Goal: Use online tool/utility: Utilize a website feature to perform a specific function

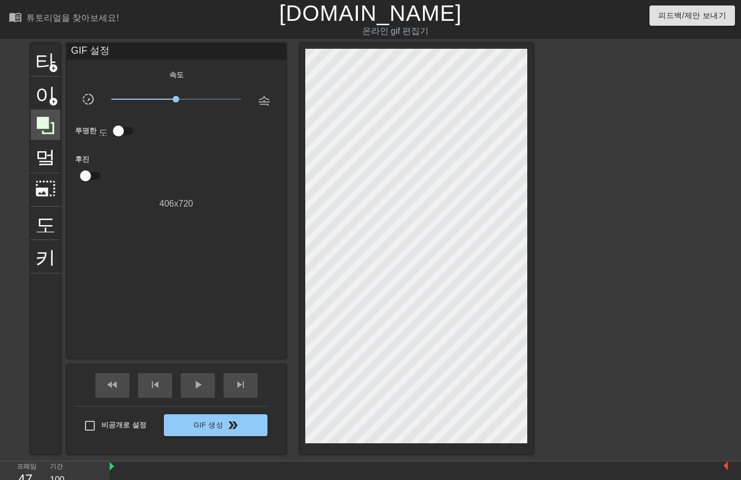
scroll to position [26, 9]
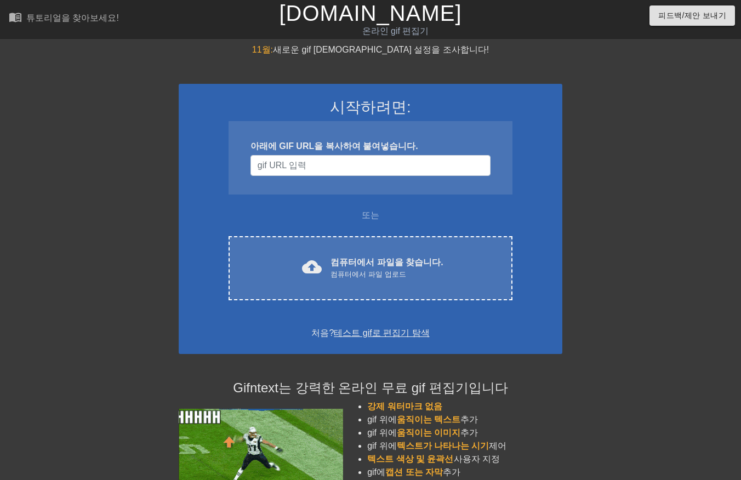
scroll to position [26, 8]
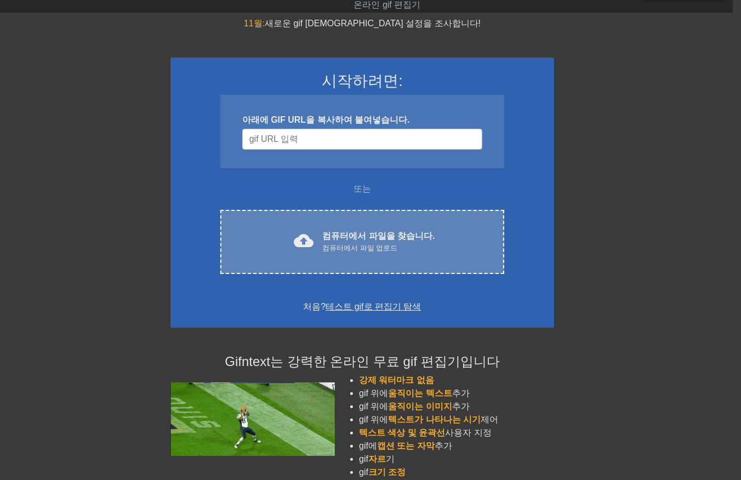
click at [386, 232] on font "컴퓨터에서 파일을 찾습니다." at bounding box center [378, 235] width 112 height 9
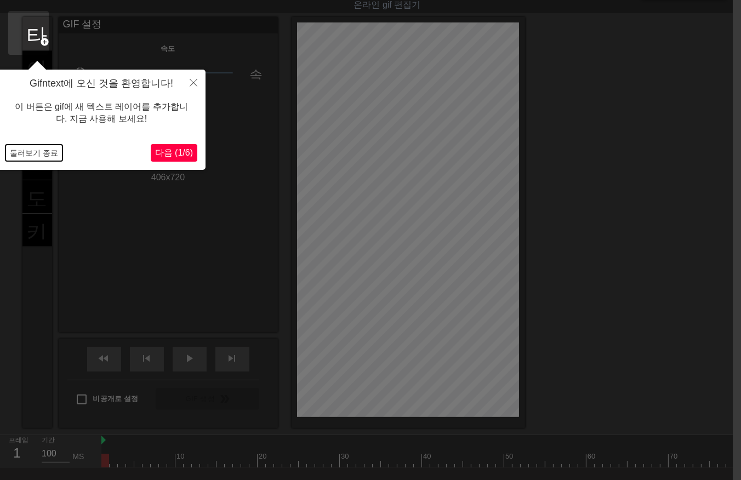
click at [30, 152] on button "둘러보기 종료" at bounding box center [33, 153] width 57 height 16
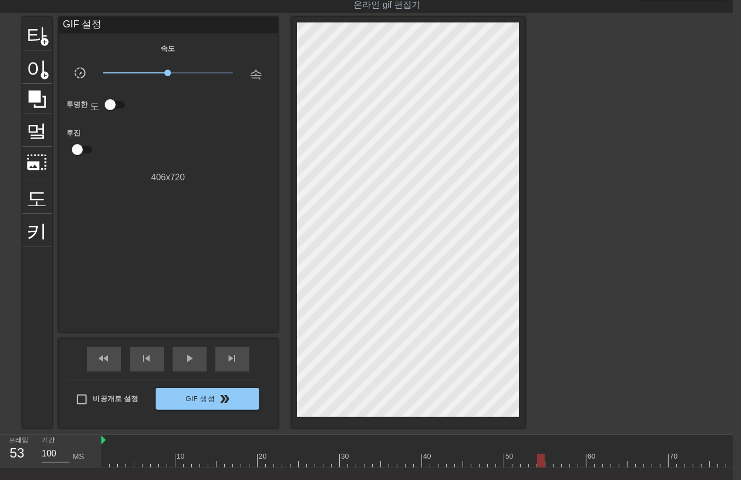
drag, startPoint x: 104, startPoint y: 456, endPoint x: 538, endPoint y: 437, distance: 434.0
drag, startPoint x: 514, startPoint y: 461, endPoint x: 518, endPoint y: 466, distance: 6.7
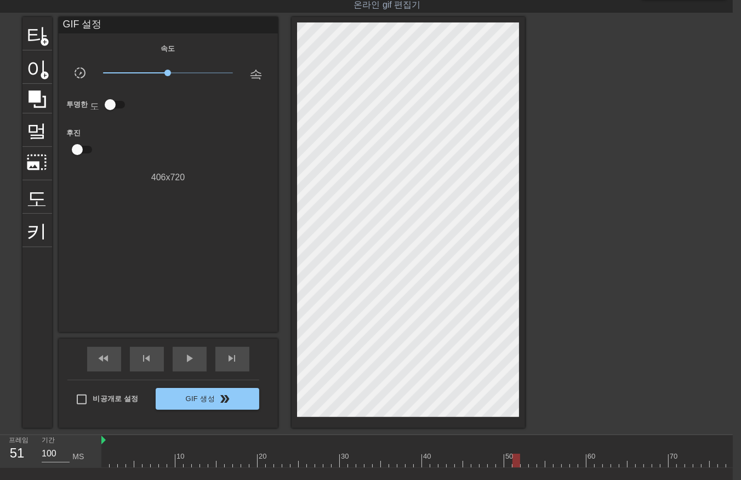
drag, startPoint x: 112, startPoint y: 459, endPoint x: 120, endPoint y: 467, distance: 10.5
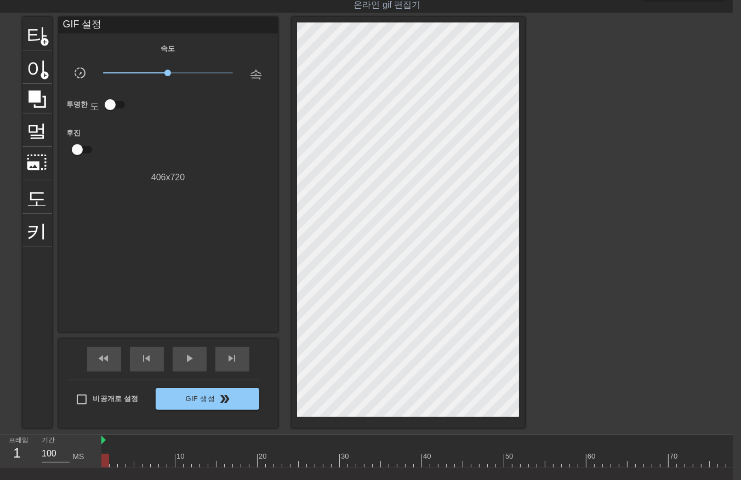
drag, startPoint x: 122, startPoint y: 462, endPoint x: 127, endPoint y: 468, distance: 8.6
drag, startPoint x: 127, startPoint y: 462, endPoint x: 135, endPoint y: 469, distance: 10.9
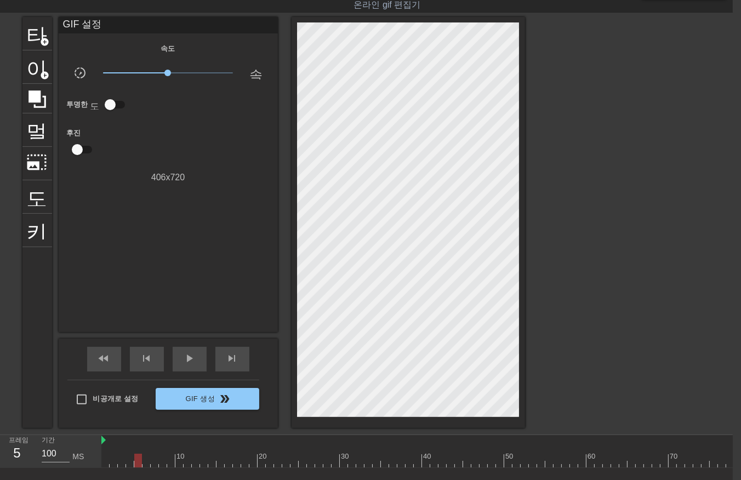
drag, startPoint x: 137, startPoint y: 459, endPoint x: 144, endPoint y: 466, distance: 9.7
drag, startPoint x: 145, startPoint y: 459, endPoint x: 144, endPoint y: 466, distance: 6.6
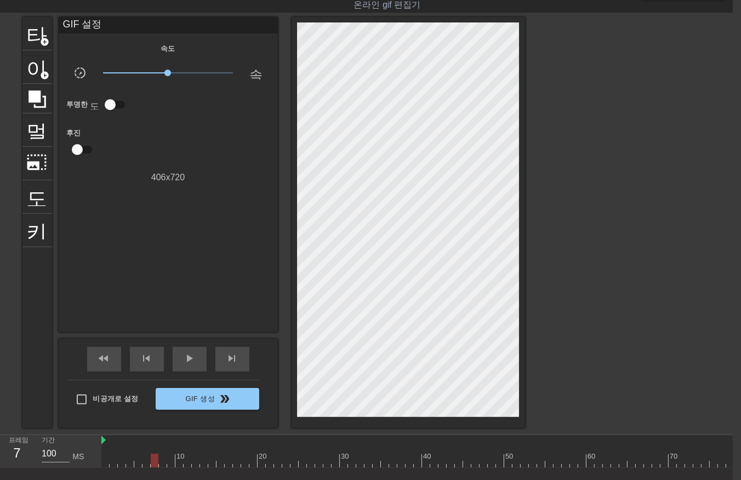
drag, startPoint x: 193, startPoint y: 461, endPoint x: 196, endPoint y: 466, distance: 5.9
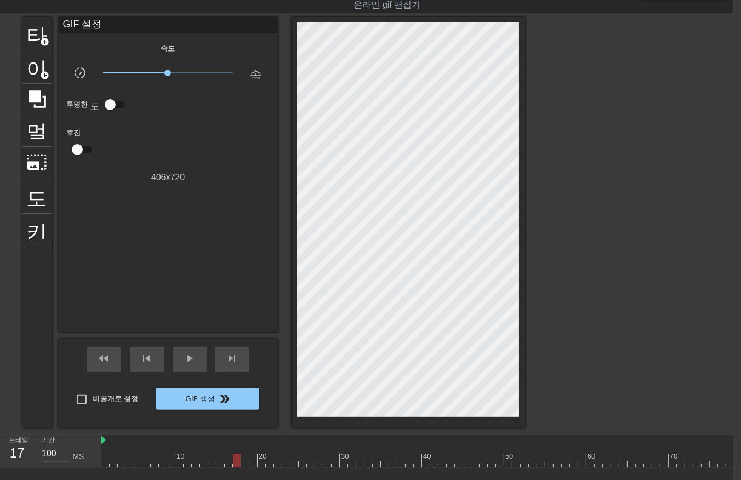
drag, startPoint x: 260, startPoint y: 459, endPoint x: 267, endPoint y: 465, distance: 8.6
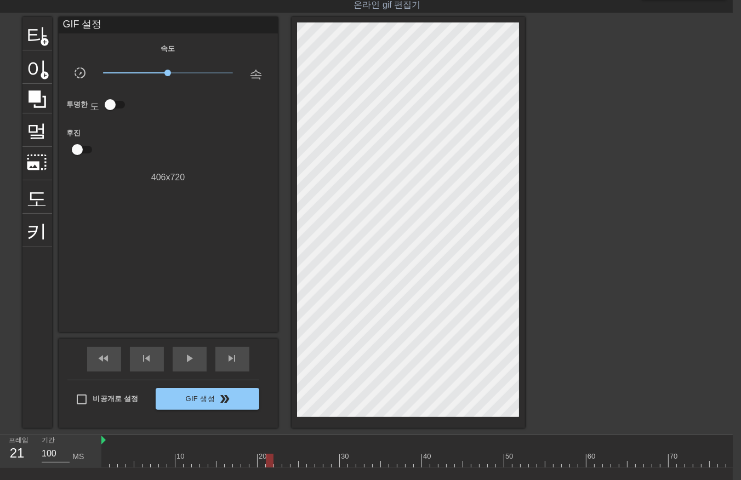
drag, startPoint x: 269, startPoint y: 459, endPoint x: 275, endPoint y: 468, distance: 10.3
drag, startPoint x: 285, startPoint y: 460, endPoint x: 291, endPoint y: 465, distance: 7.5
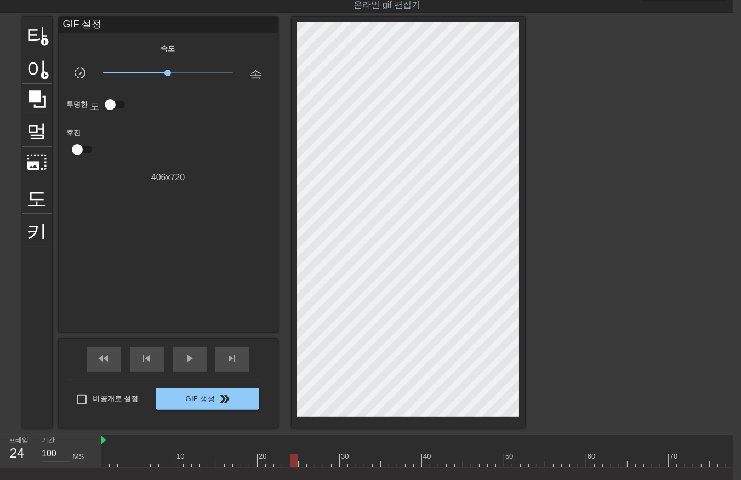
drag, startPoint x: 303, startPoint y: 459, endPoint x: 305, endPoint y: 464, distance: 6.1
drag, startPoint x: 307, startPoint y: 462, endPoint x: 313, endPoint y: 466, distance: 7.8
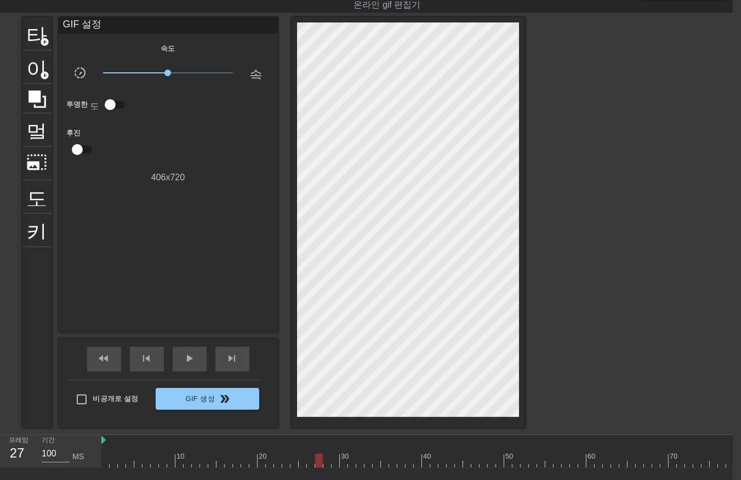
drag, startPoint x: 316, startPoint y: 462, endPoint x: 324, endPoint y: 466, distance: 9.1
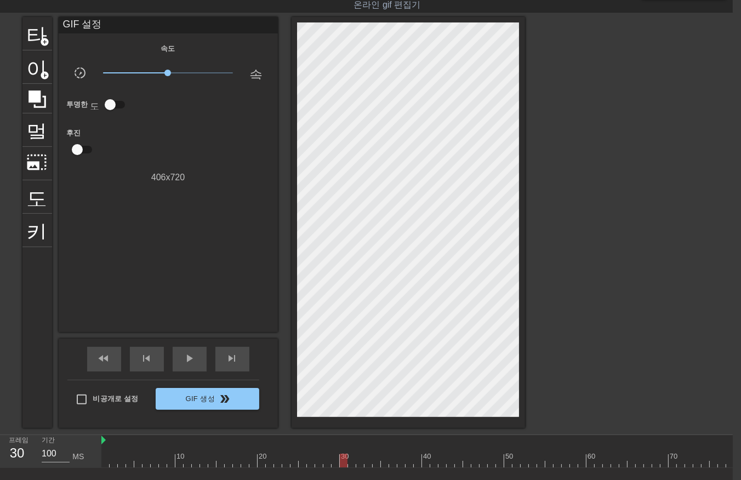
drag, startPoint x: 357, startPoint y: 461, endPoint x: 362, endPoint y: 464, distance: 6.1
drag, startPoint x: 366, startPoint y: 459, endPoint x: 369, endPoint y: 466, distance: 7.1
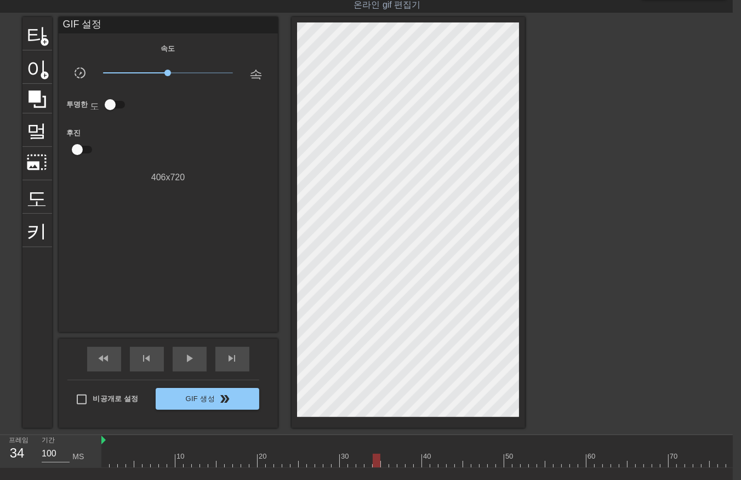
drag, startPoint x: 375, startPoint y: 460, endPoint x: 374, endPoint y: 466, distance: 5.5
drag, startPoint x: 384, startPoint y: 461, endPoint x: 388, endPoint y: 466, distance: 6.4
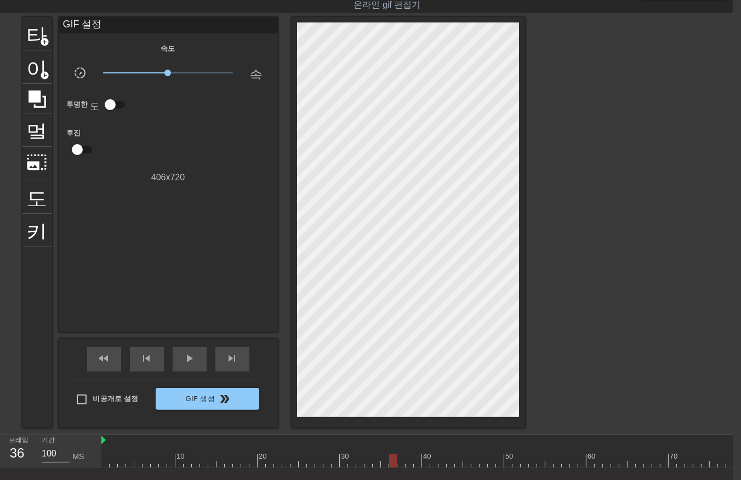
drag, startPoint x: 408, startPoint y: 462, endPoint x: 414, endPoint y: 464, distance: 6.1
drag, startPoint x: 417, startPoint y: 460, endPoint x: 421, endPoint y: 468, distance: 8.1
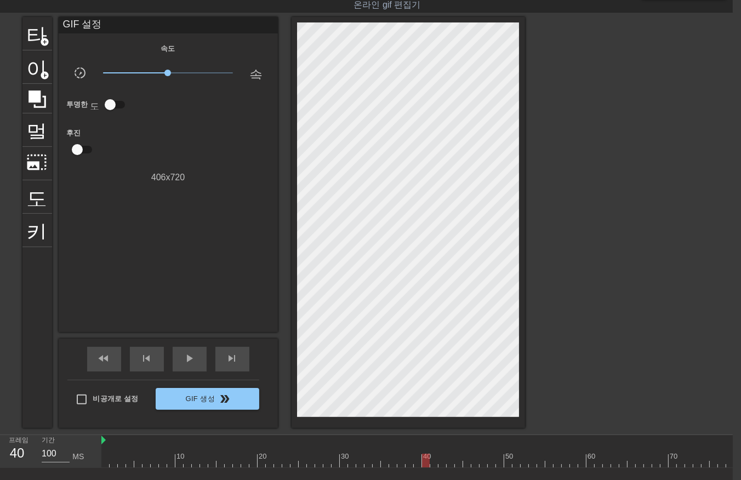
drag, startPoint x: 423, startPoint y: 459, endPoint x: 424, endPoint y: 467, distance: 7.8
drag, startPoint x: 434, startPoint y: 457, endPoint x: 436, endPoint y: 467, distance: 10.0
drag, startPoint x: 440, startPoint y: 461, endPoint x: 447, endPoint y: 469, distance: 10.5
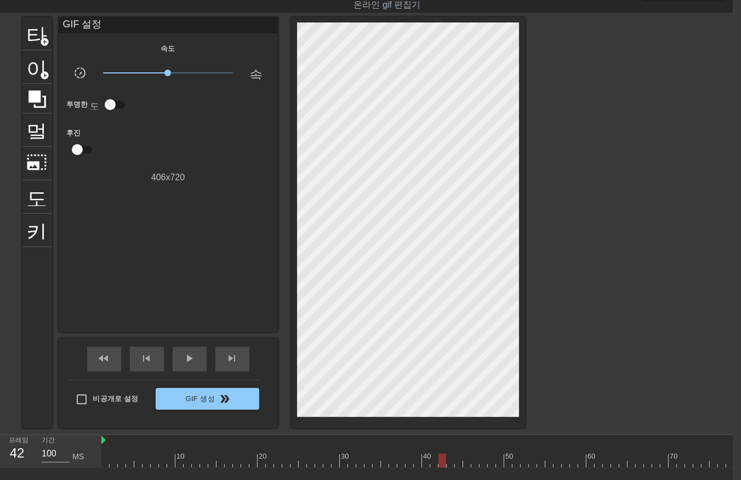
drag, startPoint x: 456, startPoint y: 459, endPoint x: 459, endPoint y: 468, distance: 8.9
drag, startPoint x: 464, startPoint y: 461, endPoint x: 466, endPoint y: 466, distance: 5.9
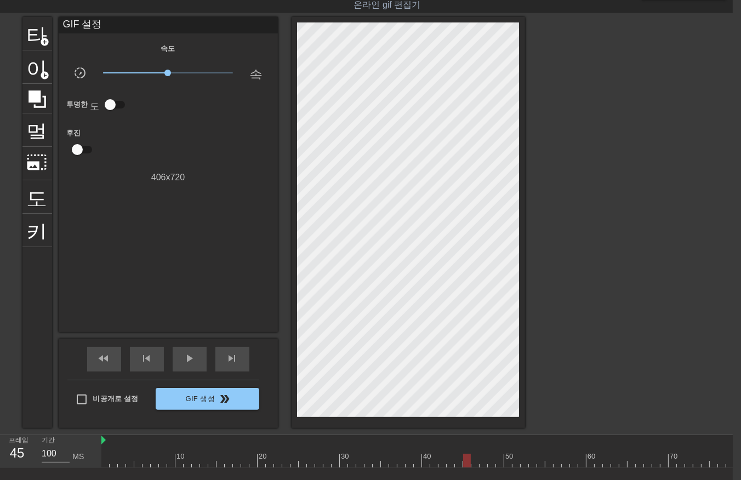
drag, startPoint x: 470, startPoint y: 463, endPoint x: 472, endPoint y: 469, distance: 6.4
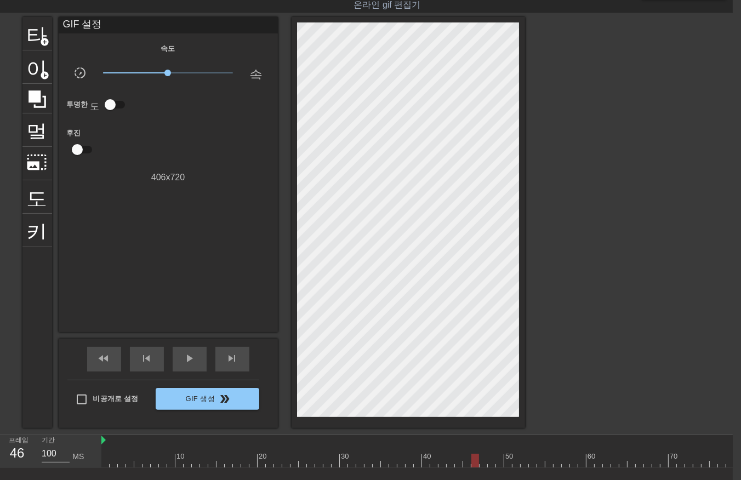
drag, startPoint x: 503, startPoint y: 458, endPoint x: 505, endPoint y: 464, distance: 5.9
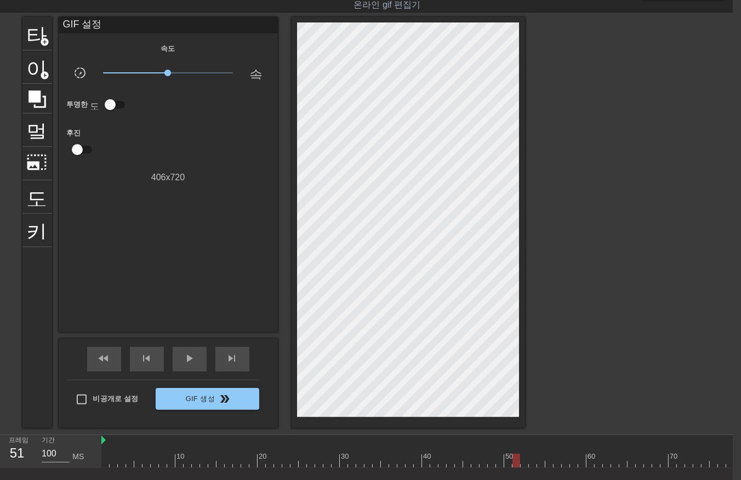
drag, startPoint x: 521, startPoint y: 460, endPoint x: 530, endPoint y: 469, distance: 12.0
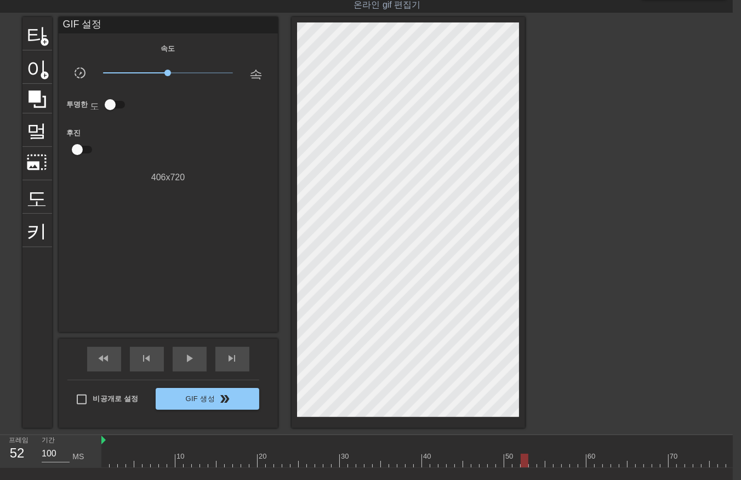
drag, startPoint x: 532, startPoint y: 459, endPoint x: 750, endPoint y: 440, distance: 218.5
click at [733, 440] on html "menu_book 튜토리얼을 찾아보세요! [DOMAIN_NAME] 온라인 gif 편집기 피드백/제안 보내기 타이틀 add_circle 이미지 …" at bounding box center [362, 259] width 741 height 571
drag, startPoint x: 359, startPoint y: 459, endPoint x: 547, endPoint y: 411, distance: 194.1
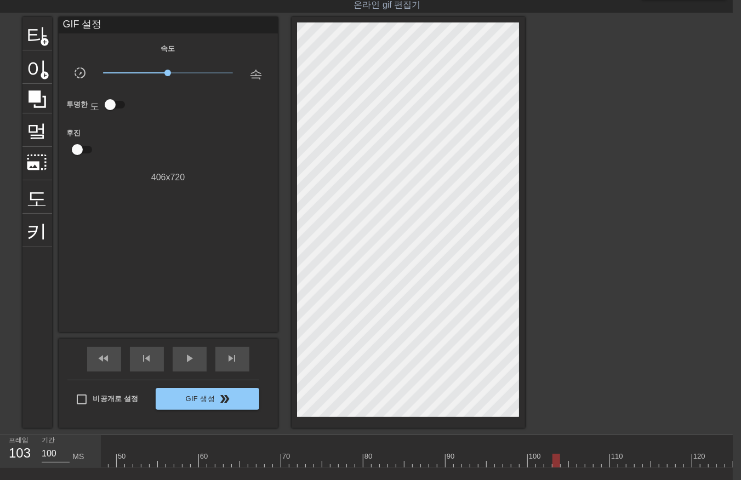
click at [557, 409] on div "menu_book 튜토리얼을 찾아보세요! [DOMAIN_NAME] 온라인 gif 편집기 피드백/제안 보내기 타이틀 add_circle 이미지 …" at bounding box center [362, 259] width 741 height 571
click at [547, 458] on div at bounding box center [495, 461] width 1562 height 14
click at [536, 462] on div at bounding box center [495, 461] width 1562 height 14
click at [528, 462] on div at bounding box center [495, 461] width 1562 height 14
drag, startPoint x: 529, startPoint y: 459, endPoint x: 146, endPoint y: 472, distance: 382.8
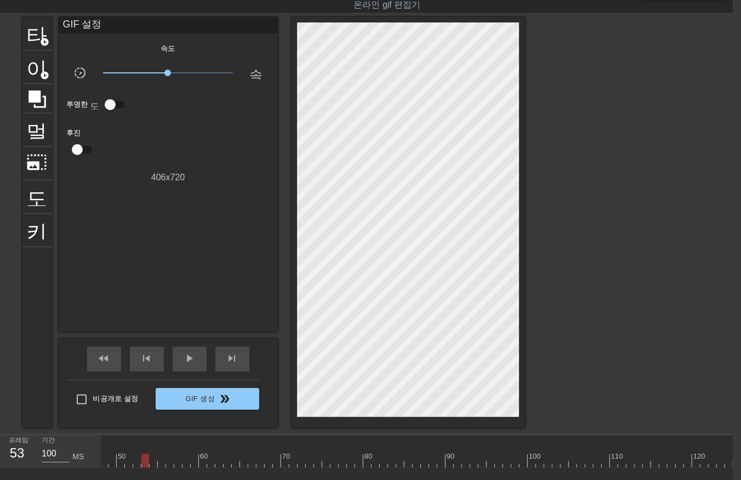
click at [146, 468] on div "10 20 30 40 50 60 70 80 90 100 110 120 130 140 150 160" at bounding box center [416, 451] width 631 height 33
drag, startPoint x: 145, startPoint y: 456, endPoint x: 147, endPoint y: 463, distance: 8.0
click at [145, 457] on div at bounding box center [506, 461] width 1562 height 14
click at [156, 463] on div at bounding box center [506, 461] width 1562 height 14
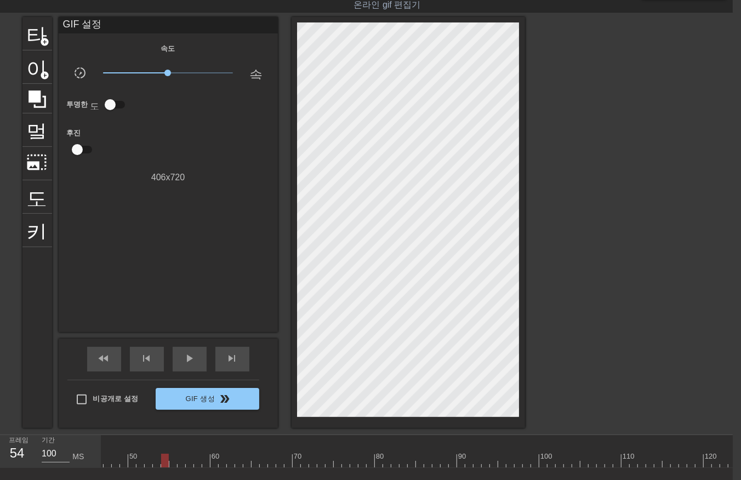
drag, startPoint x: 163, startPoint y: 461, endPoint x: 172, endPoint y: 468, distance: 10.5
click at [167, 464] on div at bounding box center [506, 461] width 1562 height 14
drag, startPoint x: 172, startPoint y: 459, endPoint x: 177, endPoint y: 466, distance: 8.2
click at [173, 462] on div at bounding box center [506, 461] width 1562 height 14
drag, startPoint x: 178, startPoint y: 462, endPoint x: 184, endPoint y: 464, distance: 5.9
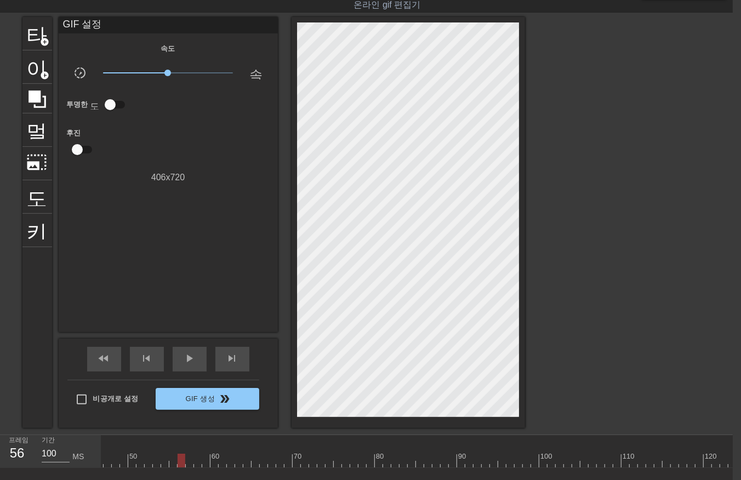
click at [182, 463] on div at bounding box center [506, 461] width 1562 height 14
drag, startPoint x: 187, startPoint y: 462, endPoint x: 190, endPoint y: 467, distance: 6.1
click at [188, 464] on div at bounding box center [506, 461] width 1562 height 14
drag, startPoint x: 197, startPoint y: 460, endPoint x: 203, endPoint y: 465, distance: 7.0
click at [197, 462] on div at bounding box center [506, 461] width 1562 height 14
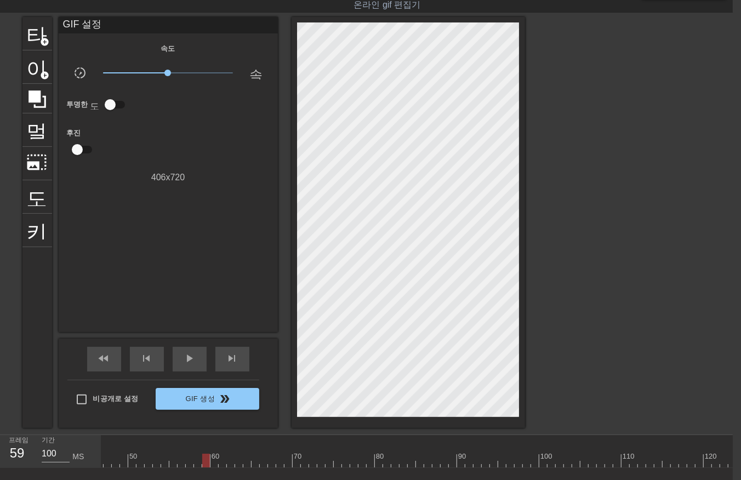
drag, startPoint x: 203, startPoint y: 462, endPoint x: 212, endPoint y: 468, distance: 10.2
click at [203, 462] on div at bounding box center [506, 461] width 1562 height 14
drag, startPoint x: 213, startPoint y: 460, endPoint x: 220, endPoint y: 466, distance: 9.0
click at [214, 461] on div at bounding box center [506, 461] width 1562 height 14
click at [221, 463] on div at bounding box center [506, 461] width 1562 height 14
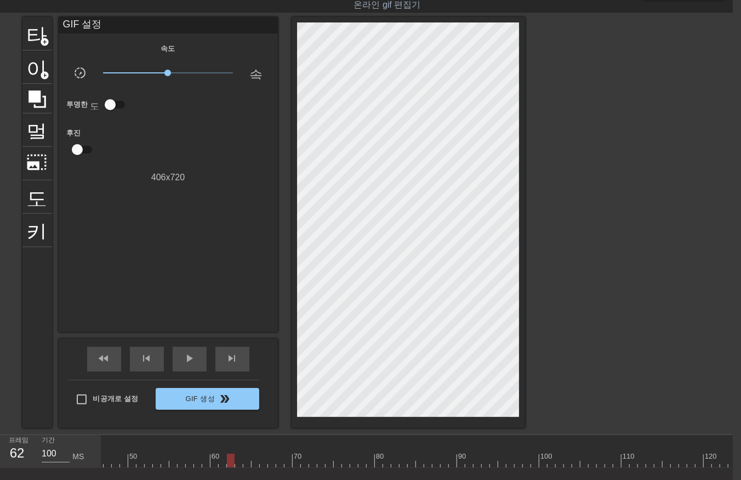
drag, startPoint x: 228, startPoint y: 459, endPoint x: 238, endPoint y: 464, distance: 11.0
click at [231, 463] on div at bounding box center [506, 461] width 1562 height 14
click at [237, 462] on div at bounding box center [506, 461] width 1562 height 14
drag, startPoint x: 245, startPoint y: 459, endPoint x: 252, endPoint y: 466, distance: 10.5
click at [245, 459] on div at bounding box center [506, 461] width 1562 height 14
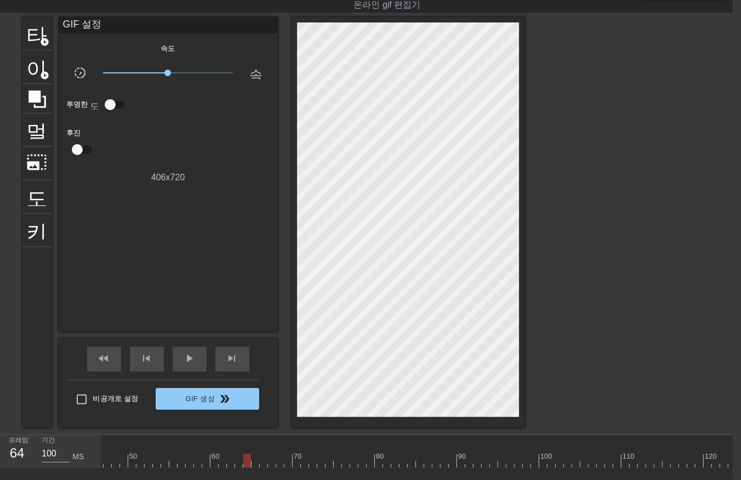
click at [254, 463] on div at bounding box center [506, 461] width 1562 height 14
click at [261, 462] on div at bounding box center [506, 461] width 1562 height 14
click at [270, 462] on div at bounding box center [506, 461] width 1562 height 14
click at [278, 463] on div at bounding box center [506, 461] width 1562 height 14
drag, startPoint x: 286, startPoint y: 458, endPoint x: 285, endPoint y: 464, distance: 6.1
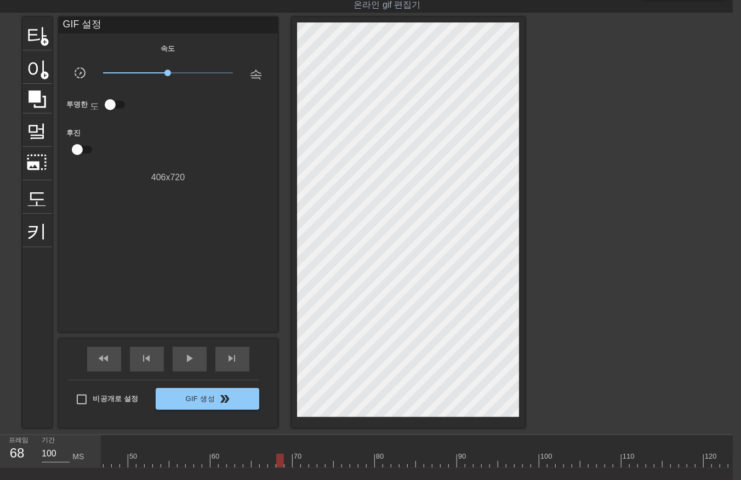
click at [286, 462] on div at bounding box center [506, 461] width 1562 height 14
drag, startPoint x: 297, startPoint y: 458, endPoint x: 300, endPoint y: 466, distance: 8.6
click at [295, 464] on div at bounding box center [506, 461] width 1562 height 14
drag, startPoint x: 304, startPoint y: 460, endPoint x: 307, endPoint y: 468, distance: 7.8
click at [304, 464] on div at bounding box center [506, 461] width 1562 height 14
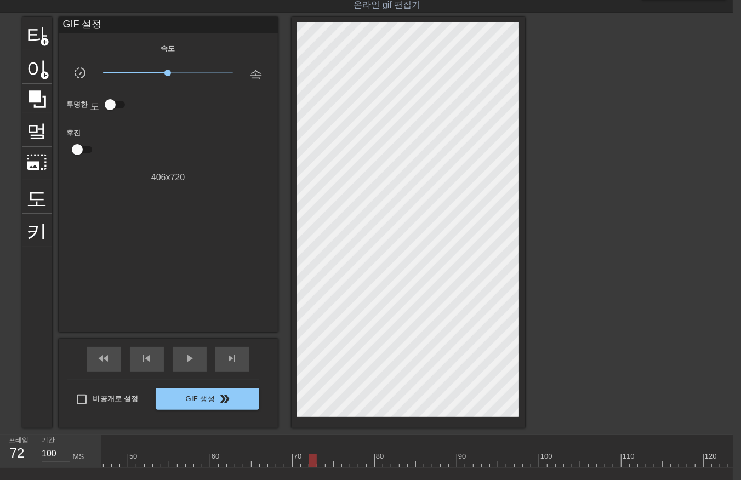
click at [312, 464] on div at bounding box center [506, 461] width 1562 height 14
click at [317, 462] on div at bounding box center [506, 461] width 1562 height 14
click at [327, 461] on div at bounding box center [506, 461] width 1562 height 14
drag, startPoint x: 337, startPoint y: 458, endPoint x: 338, endPoint y: 465, distance: 6.7
click at [337, 464] on div at bounding box center [506, 461] width 1562 height 14
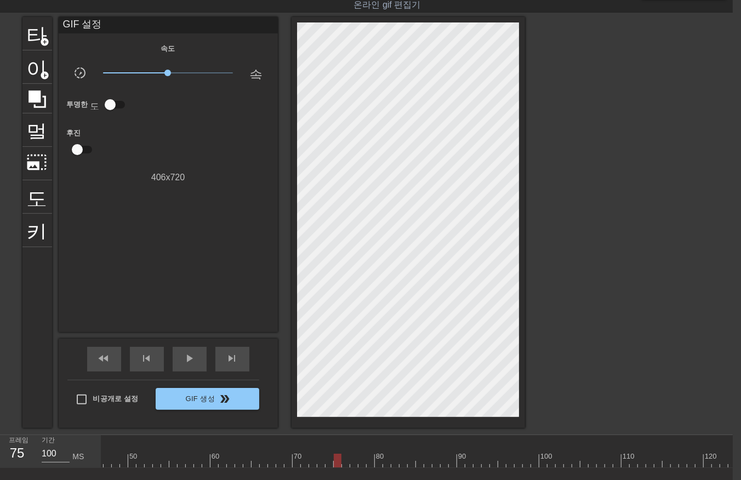
click at [345, 463] on div at bounding box center [506, 461] width 1562 height 14
drag, startPoint x: 352, startPoint y: 460, endPoint x: 356, endPoint y: 464, distance: 5.8
click at [352, 463] on div at bounding box center [506, 461] width 1562 height 14
drag, startPoint x: 360, startPoint y: 458, endPoint x: 363, endPoint y: 463, distance: 6.3
click at [359, 462] on div at bounding box center [506, 461] width 1562 height 14
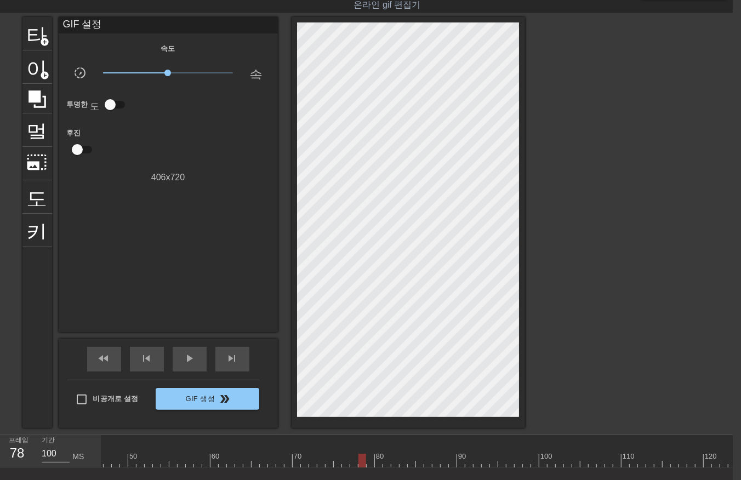
click at [368, 462] on div at bounding box center [506, 461] width 1562 height 14
click at [378, 461] on div at bounding box center [506, 461] width 1562 height 14
drag, startPoint x: 385, startPoint y: 459, endPoint x: 387, endPoint y: 465, distance: 5.7
click at [385, 464] on div at bounding box center [506, 461] width 1562 height 14
click at [392, 462] on div at bounding box center [506, 461] width 1562 height 14
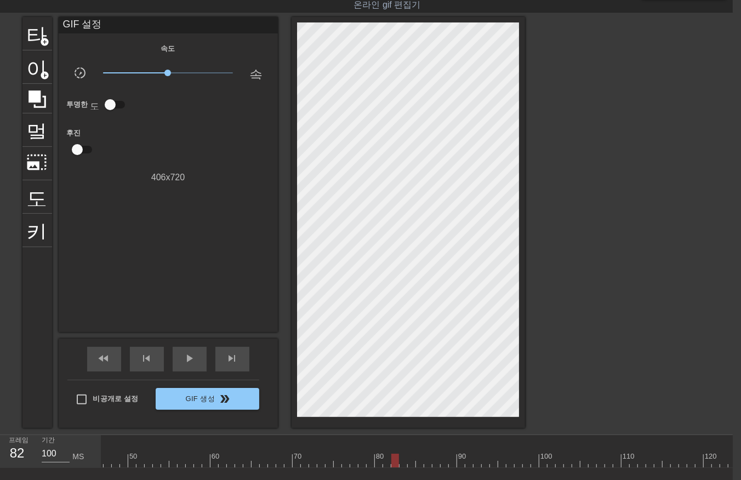
click at [402, 464] on div at bounding box center [506, 461] width 1562 height 14
drag, startPoint x: 408, startPoint y: 461, endPoint x: 414, endPoint y: 466, distance: 7.8
click at [409, 463] on div at bounding box center [506, 461] width 1562 height 14
drag, startPoint x: 419, startPoint y: 458, endPoint x: 420, endPoint y: 466, distance: 8.8
click at [418, 465] on div at bounding box center [506, 461] width 1562 height 14
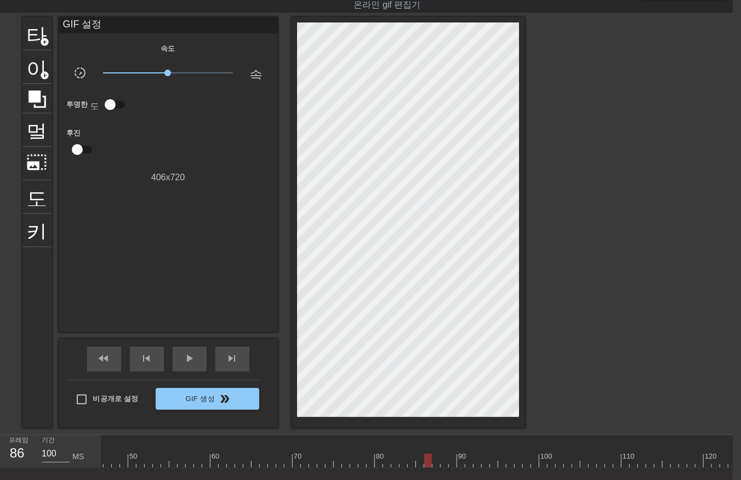
drag, startPoint x: 428, startPoint y: 458, endPoint x: 429, endPoint y: 466, distance: 7.8
click at [429, 464] on div at bounding box center [506, 461] width 1562 height 14
drag, startPoint x: 434, startPoint y: 459, endPoint x: 437, endPoint y: 464, distance: 5.9
click at [435, 463] on div at bounding box center [506, 461] width 1562 height 14
drag, startPoint x: 442, startPoint y: 459, endPoint x: 451, endPoint y: 463, distance: 9.3
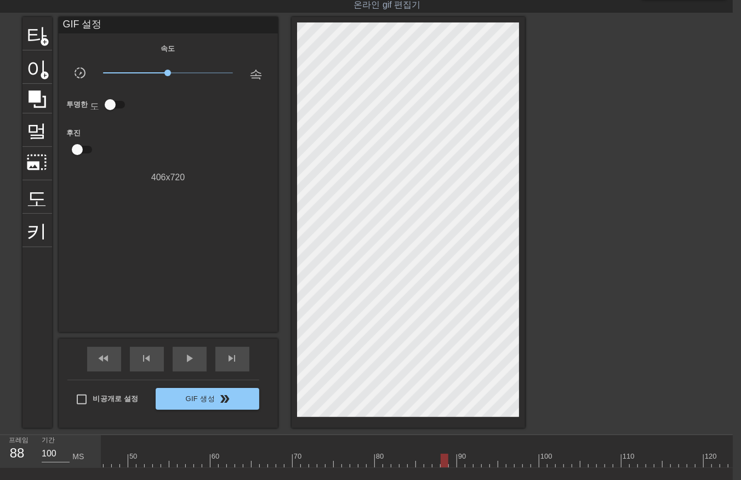
click at [442, 464] on div at bounding box center [506, 461] width 1562 height 14
click at [450, 463] on div at bounding box center [506, 461] width 1562 height 14
click at [458, 463] on div at bounding box center [506, 461] width 1562 height 14
click at [470, 465] on div at bounding box center [506, 461] width 1562 height 14
drag, startPoint x: 475, startPoint y: 459, endPoint x: 478, endPoint y: 468, distance: 9.4
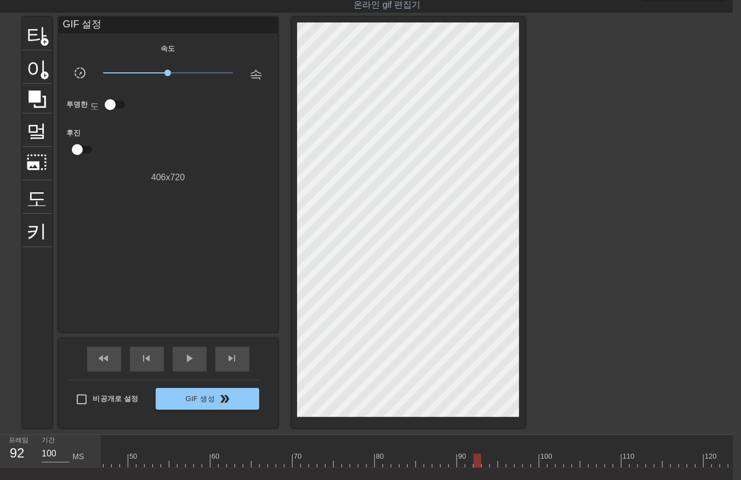
click at [475, 464] on div at bounding box center [506, 461] width 1562 height 14
drag, startPoint x: 481, startPoint y: 459, endPoint x: 485, endPoint y: 466, distance: 8.1
click at [481, 463] on div at bounding box center [506, 461] width 1562 height 14
drag, startPoint x: 491, startPoint y: 459, endPoint x: 491, endPoint y: 465, distance: 6.0
click at [491, 463] on div at bounding box center [506, 461] width 1562 height 14
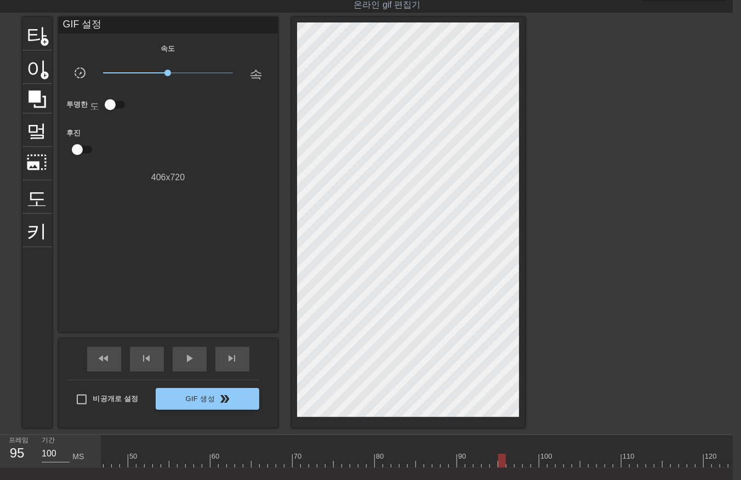
drag, startPoint x: 498, startPoint y: 460, endPoint x: 505, endPoint y: 465, distance: 8.4
click at [498, 465] on div at bounding box center [506, 461] width 1562 height 14
click at [511, 463] on div at bounding box center [506, 461] width 1562 height 14
drag, startPoint x: 514, startPoint y: 461, endPoint x: 514, endPoint y: 467, distance: 6.1
click at [514, 467] on div "10 20 30 40 50 60 70 80 90 100 110 120 130 140 150 160" at bounding box center [506, 451] width 1562 height 33
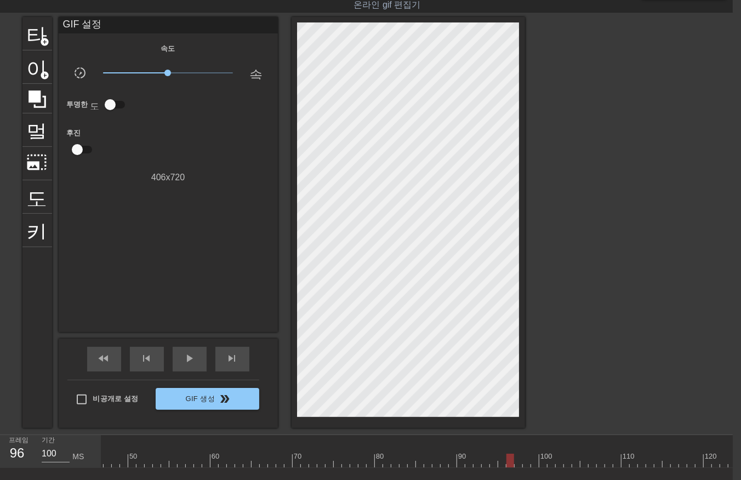
click at [516, 462] on div at bounding box center [506, 461] width 1562 height 14
click at [521, 462] on div at bounding box center [506, 461] width 1562 height 14
click at [524, 463] on div at bounding box center [506, 461] width 1562 height 14
click at [530, 462] on div at bounding box center [506, 461] width 1562 height 14
drag, startPoint x: 541, startPoint y: 457, endPoint x: 543, endPoint y: 468, distance: 11.1
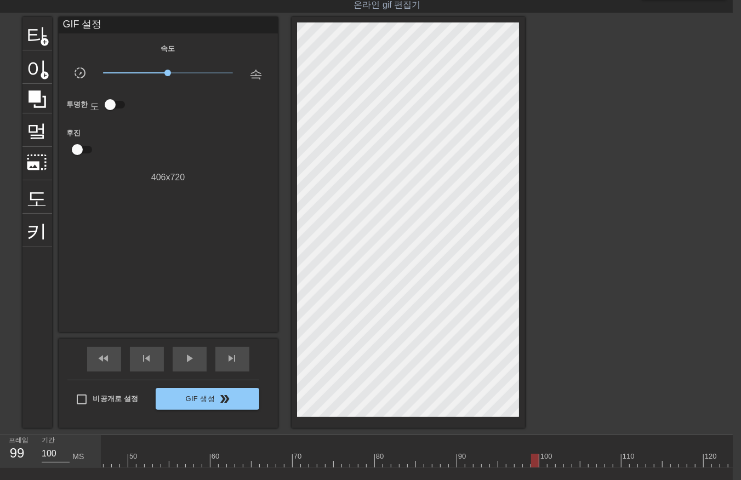
click at [543, 466] on div at bounding box center [506, 461] width 1562 height 14
click at [549, 459] on div at bounding box center [506, 461] width 1562 height 14
drag, startPoint x: 181, startPoint y: 464, endPoint x: 192, endPoint y: 479, distance: 18.0
click at [190, 479] on div "menu_book 튜토리얼을 찾아보세요! [DOMAIN_NAME] 온라인 gif 편집기 피드백/제안 보내기 타이틀 add_circle 이미지 …" at bounding box center [362, 259] width 741 height 571
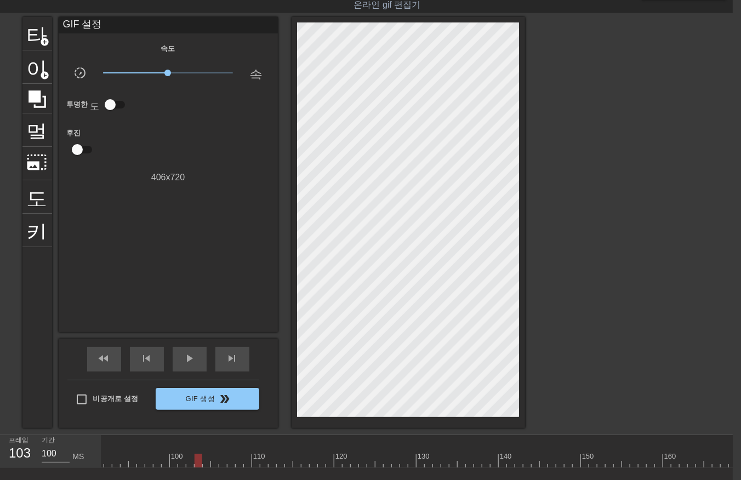
click at [200, 462] on div at bounding box center [137, 461] width 1562 height 14
click at [238, 458] on div at bounding box center [137, 461] width 1562 height 14
drag, startPoint x: 240, startPoint y: 459, endPoint x: 206, endPoint y: 471, distance: 35.5
click at [206, 468] on div "10 20 30 40 50 60 70 80 90 100 110 120 130 140 150 160" at bounding box center [416, 451] width 631 height 33
click at [198, 463] on div at bounding box center [137, 461] width 1562 height 14
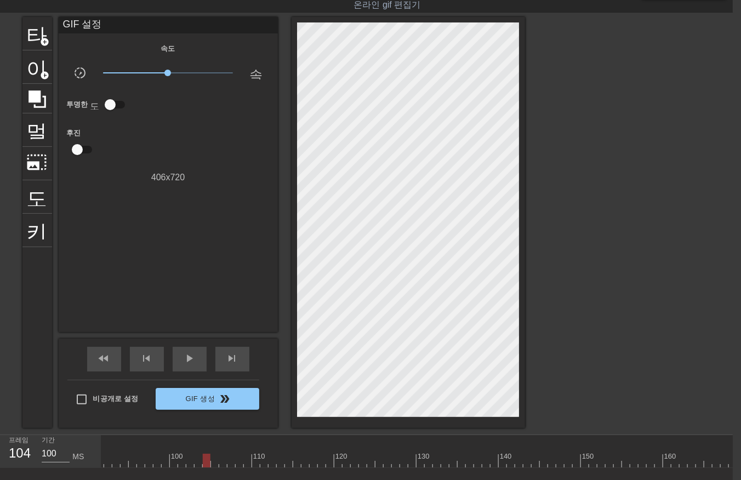
click at [206, 461] on div at bounding box center [137, 461] width 1562 height 14
click at [213, 463] on div at bounding box center [137, 461] width 1562 height 14
click at [220, 462] on div at bounding box center [137, 461] width 1562 height 14
click at [230, 463] on div at bounding box center [137, 461] width 1562 height 14
click at [236, 459] on div at bounding box center [137, 461] width 1562 height 14
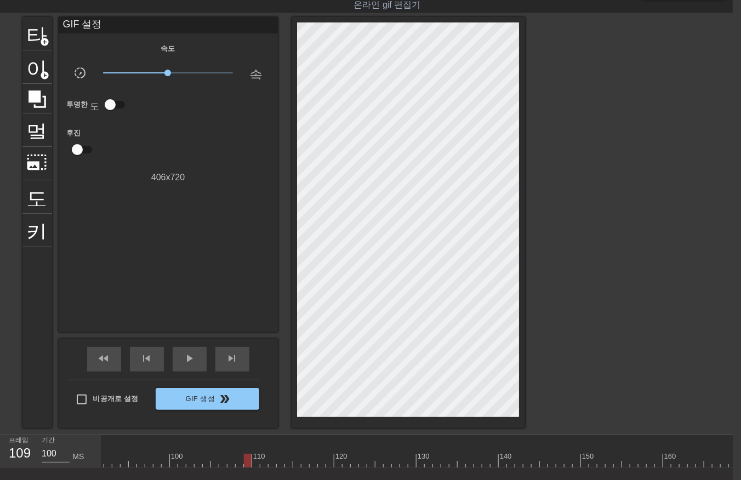
click at [247, 459] on div at bounding box center [137, 461] width 1562 height 14
click at [253, 462] on div at bounding box center [137, 461] width 1562 height 14
click at [261, 462] on div at bounding box center [137, 461] width 1562 height 14
click at [271, 460] on div at bounding box center [137, 461] width 1562 height 14
click at [278, 462] on div at bounding box center [137, 461] width 1562 height 14
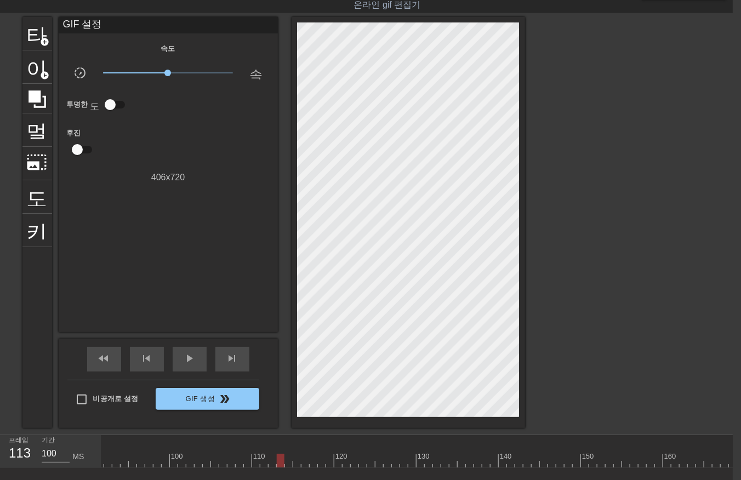
click at [286, 459] on div at bounding box center [137, 461] width 1562 height 14
drag, startPoint x: 289, startPoint y: 462, endPoint x: 337, endPoint y: 462, distance: 48.2
click at [343, 463] on div at bounding box center [347, 461] width 8 height 14
drag, startPoint x: 327, startPoint y: 463, endPoint x: 336, endPoint y: 463, distance: 8.8
click at [328, 463] on div at bounding box center [330, 461] width 8 height 14
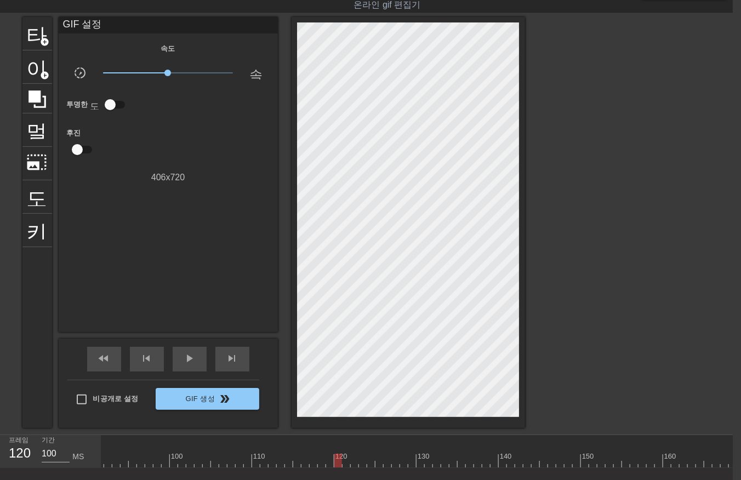
drag, startPoint x: 335, startPoint y: 462, endPoint x: 343, endPoint y: 466, distance: 8.4
click at [340, 465] on div at bounding box center [137, 461] width 1562 height 14
click at [344, 462] on div at bounding box center [137, 461] width 1562 height 14
click at [351, 459] on div at bounding box center [137, 461] width 1562 height 14
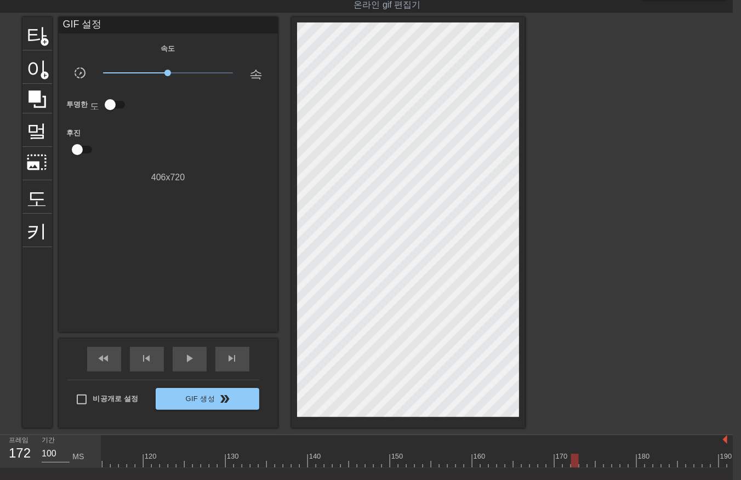
drag, startPoint x: 161, startPoint y: 459, endPoint x: 577, endPoint y: 448, distance: 416.2
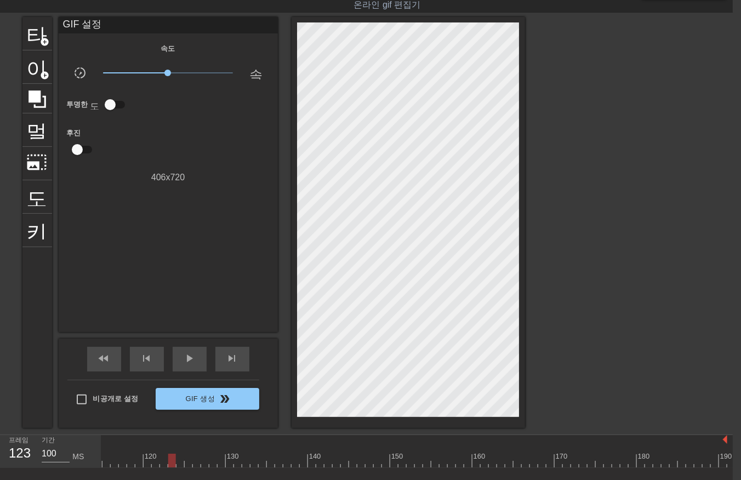
drag, startPoint x: 167, startPoint y: 460, endPoint x: 176, endPoint y: 462, distance: 8.8
drag, startPoint x: 177, startPoint y: 460, endPoint x: 185, endPoint y: 463, distance: 8.7
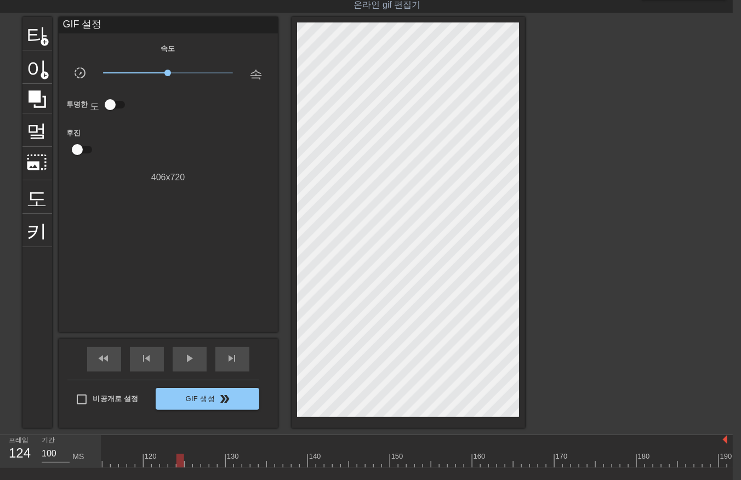
drag, startPoint x: 187, startPoint y: 459, endPoint x: 192, endPoint y: 463, distance: 6.3
drag, startPoint x: 203, startPoint y: 462, endPoint x: 212, endPoint y: 463, distance: 9.5
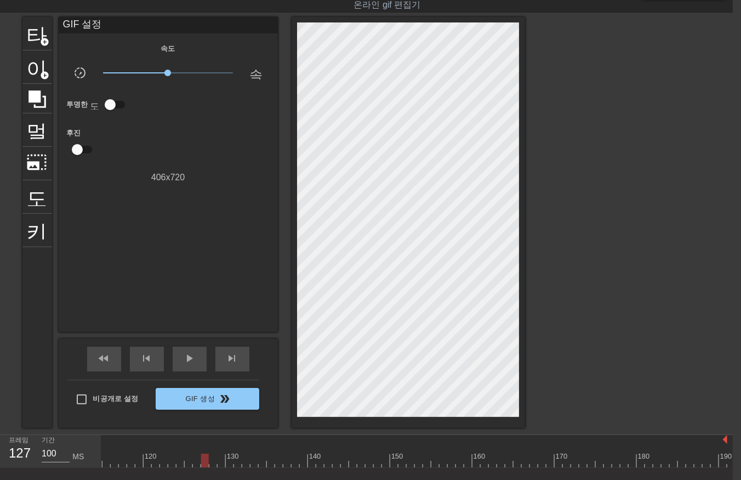
drag, startPoint x: 212, startPoint y: 460, endPoint x: 218, endPoint y: 463, distance: 6.6
drag, startPoint x: 228, startPoint y: 459, endPoint x: 236, endPoint y: 471, distance: 14.6
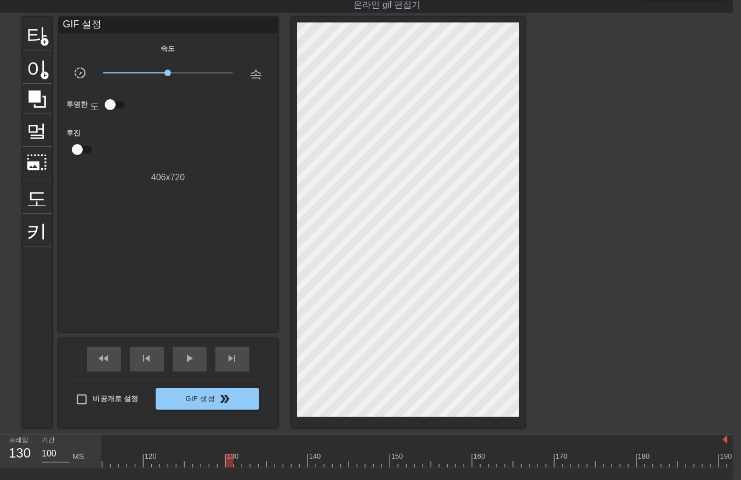
drag, startPoint x: 243, startPoint y: 459, endPoint x: 252, endPoint y: 464, distance: 10.1
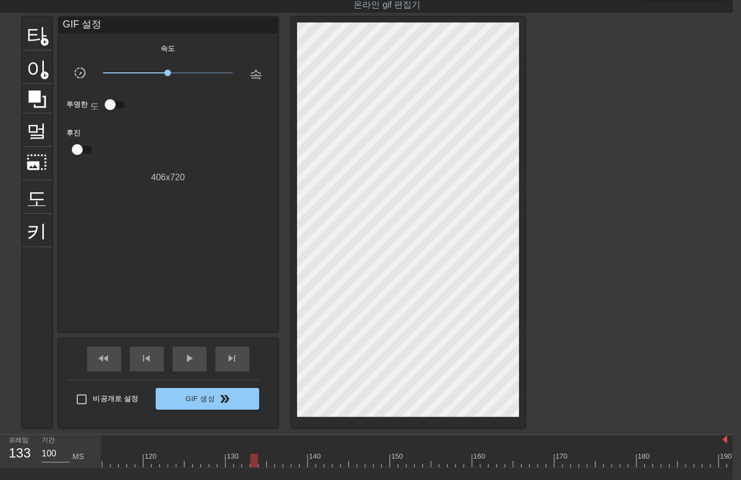
drag, startPoint x: 258, startPoint y: 461, endPoint x: 263, endPoint y: 464, distance: 5.6
drag, startPoint x: 267, startPoint y: 459, endPoint x: 266, endPoint y: 465, distance: 5.5
drag, startPoint x: 276, startPoint y: 457, endPoint x: 280, endPoint y: 465, distance: 8.3
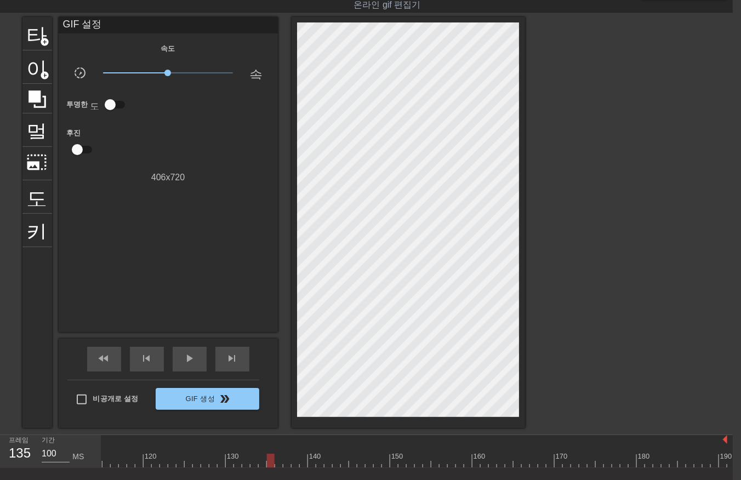
drag, startPoint x: 300, startPoint y: 459, endPoint x: 305, endPoint y: 464, distance: 6.6
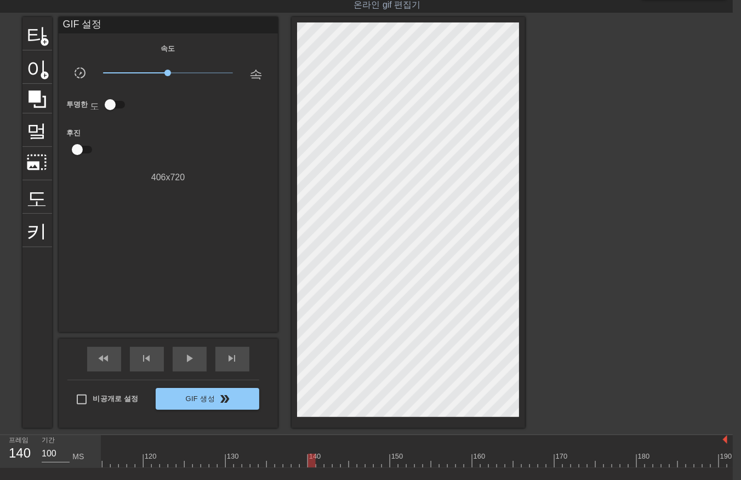
drag, startPoint x: 309, startPoint y: 459, endPoint x: 317, endPoint y: 465, distance: 9.9
drag, startPoint x: 326, startPoint y: 459, endPoint x: 329, endPoint y: 464, distance: 5.8
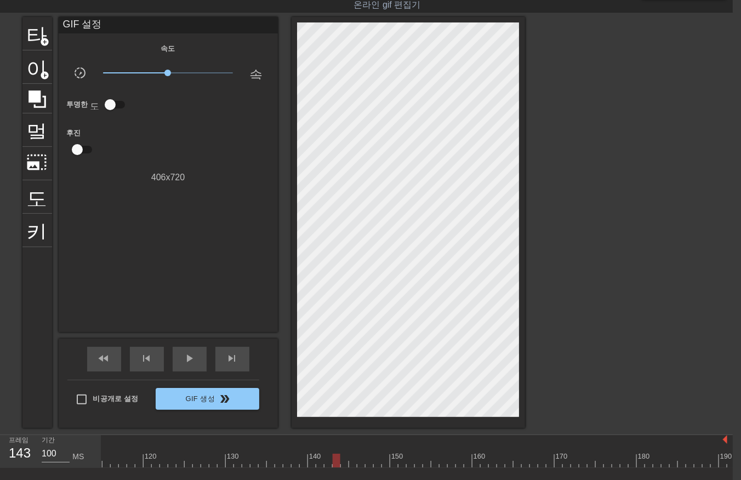
drag, startPoint x: 359, startPoint y: 459, endPoint x: 362, endPoint y: 465, distance: 6.9
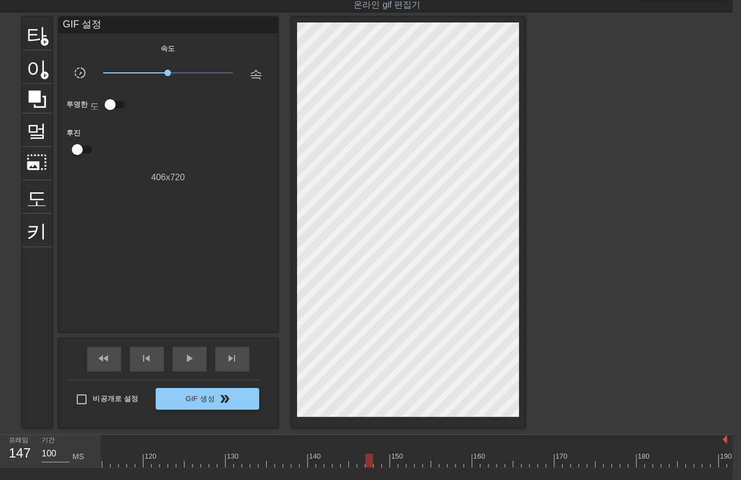
drag, startPoint x: 368, startPoint y: 459, endPoint x: 368, endPoint y: 465, distance: 5.5
drag, startPoint x: 374, startPoint y: 461, endPoint x: 377, endPoint y: 467, distance: 6.4
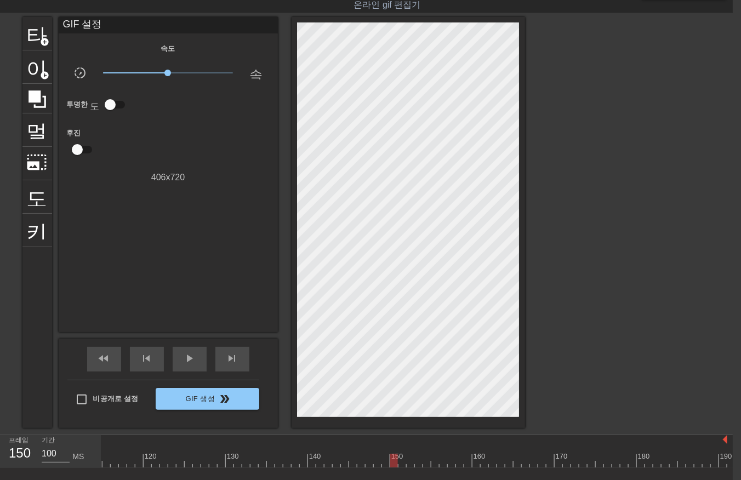
drag, startPoint x: 399, startPoint y: 458, endPoint x: 401, endPoint y: 463, distance: 5.6
drag, startPoint x: 409, startPoint y: 460, endPoint x: 413, endPoint y: 468, distance: 8.6
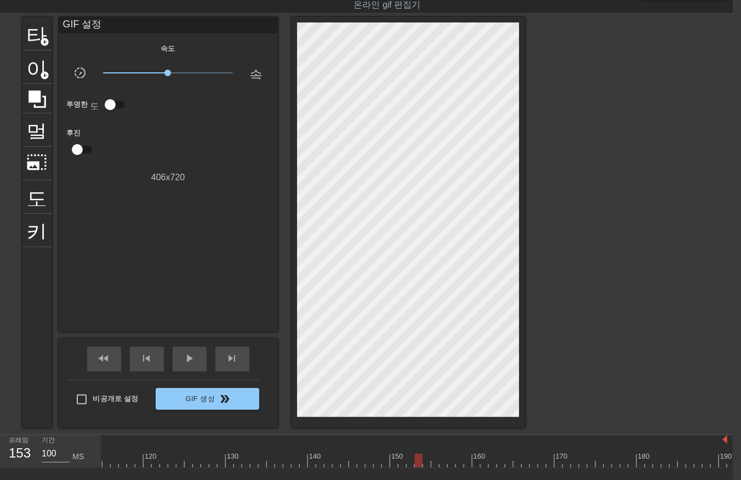
drag, startPoint x: 439, startPoint y: 459, endPoint x: 445, endPoint y: 466, distance: 9.0
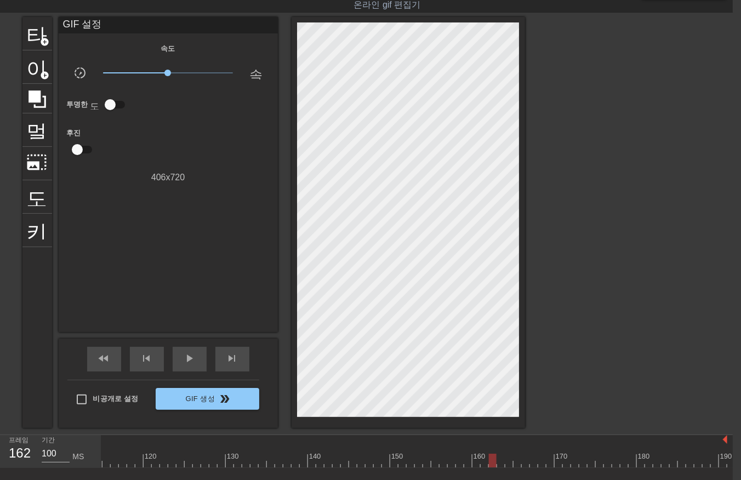
drag, startPoint x: 524, startPoint y: 463, endPoint x: 531, endPoint y: 464, distance: 7.3
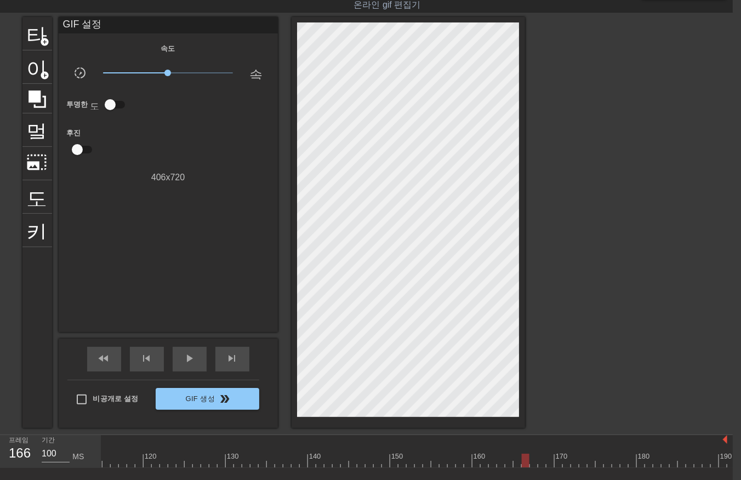
drag, startPoint x: 547, startPoint y: 459, endPoint x: 551, endPoint y: 464, distance: 6.6
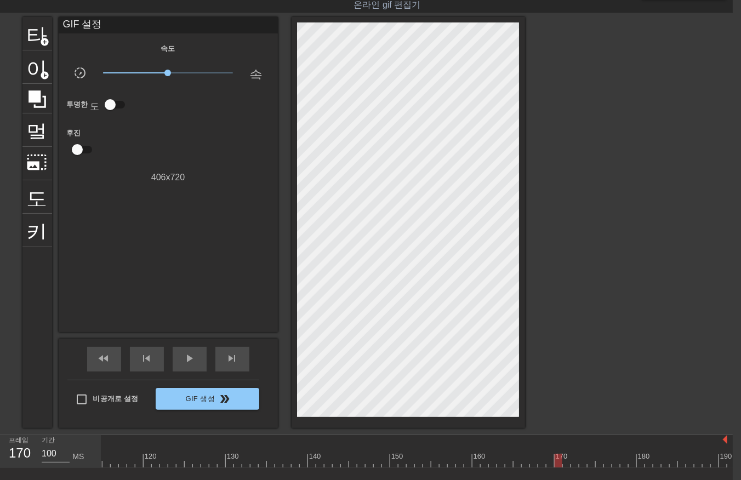
drag, startPoint x: 557, startPoint y: 462, endPoint x: 561, endPoint y: 468, distance: 7.6
drag, startPoint x: 579, startPoint y: 457, endPoint x: 581, endPoint y: 464, distance: 6.8
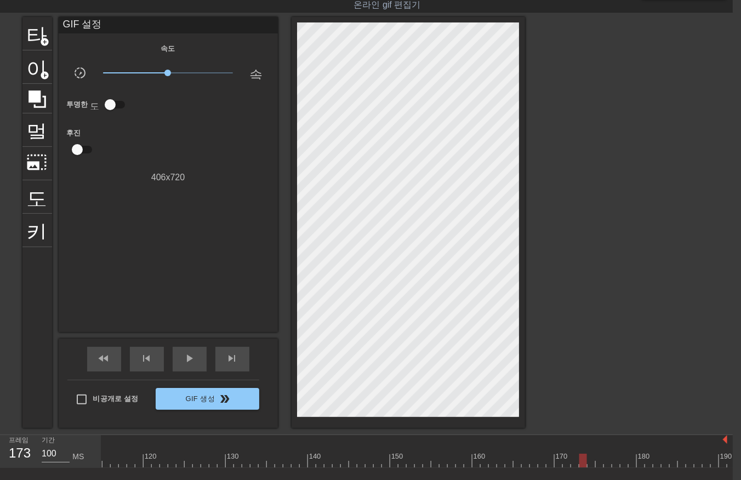
click at [717, 42] on div "타이틀 add_circle 이미지 add_circle 멀떠구니 photo_size_select_large 도움말 키보드 GIF 설정 속도 sl…" at bounding box center [362, 222] width 741 height 411
